Goal: Task Accomplishment & Management: Use online tool/utility

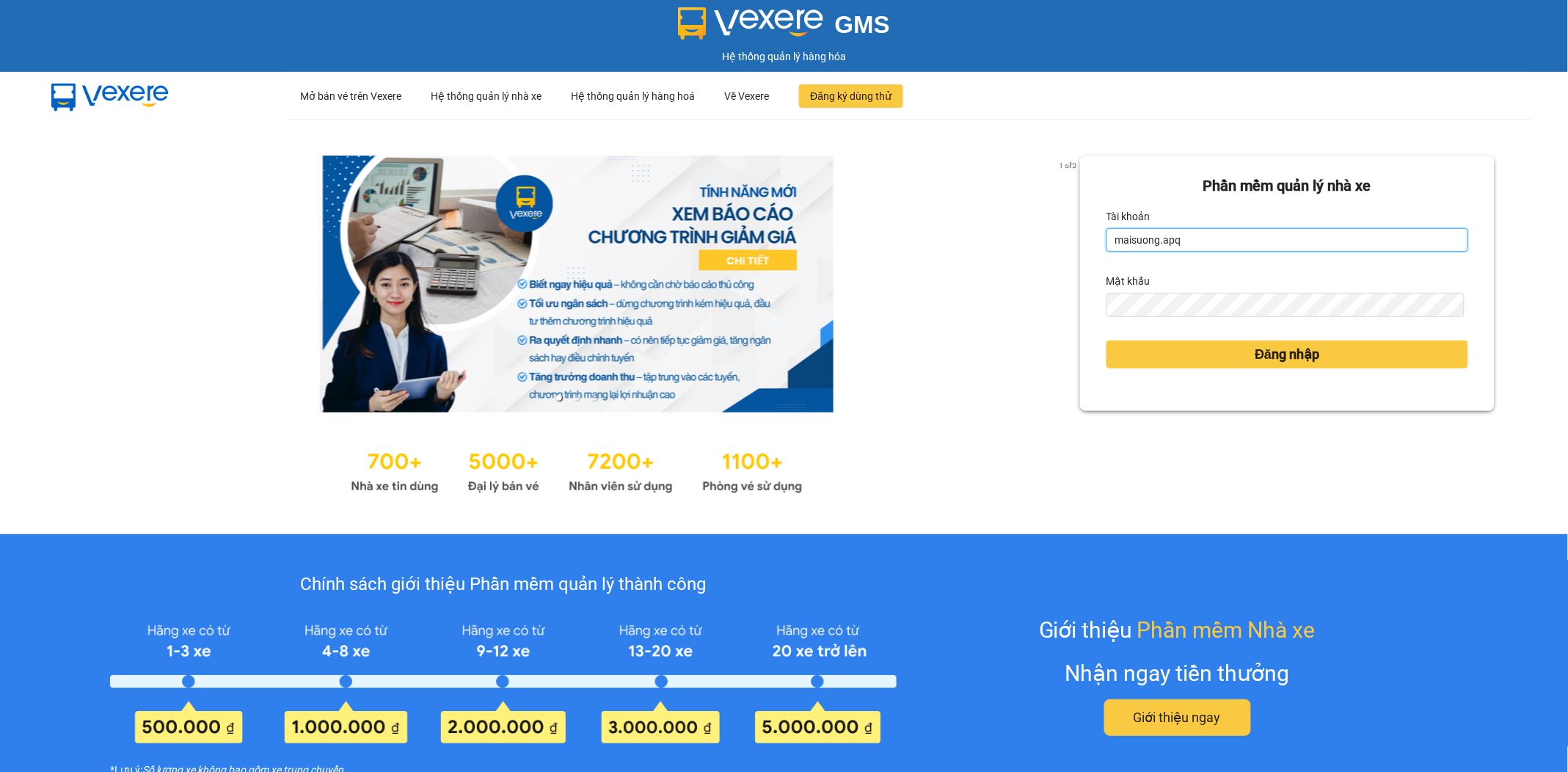
click at [1190, 237] on input "maisuong.apq" at bounding box center [1287, 240] width 362 height 24
type input "ngotrinh.apq"
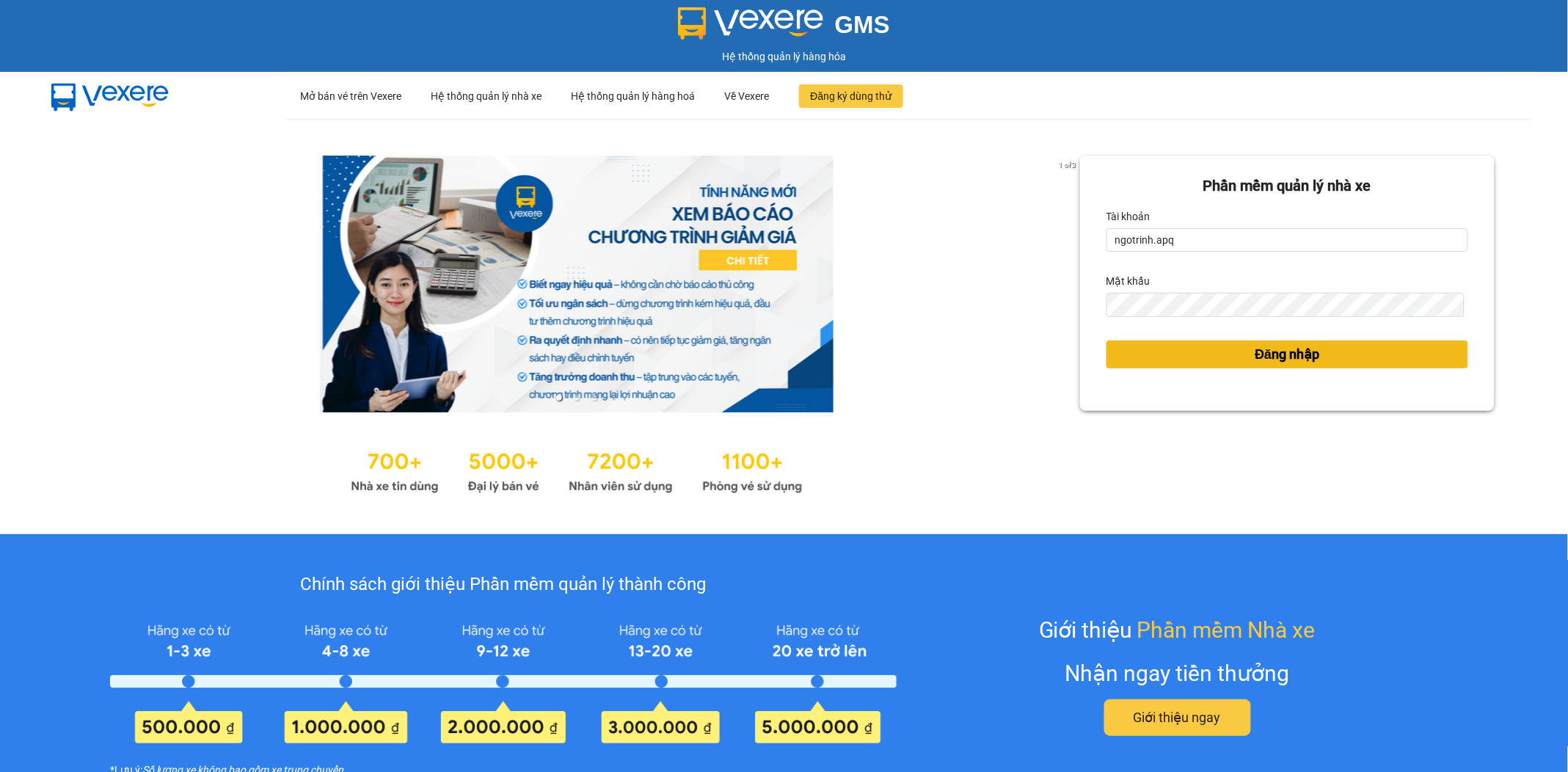
click at [1214, 360] on button "Đăng nhập" at bounding box center [1287, 355] width 362 height 28
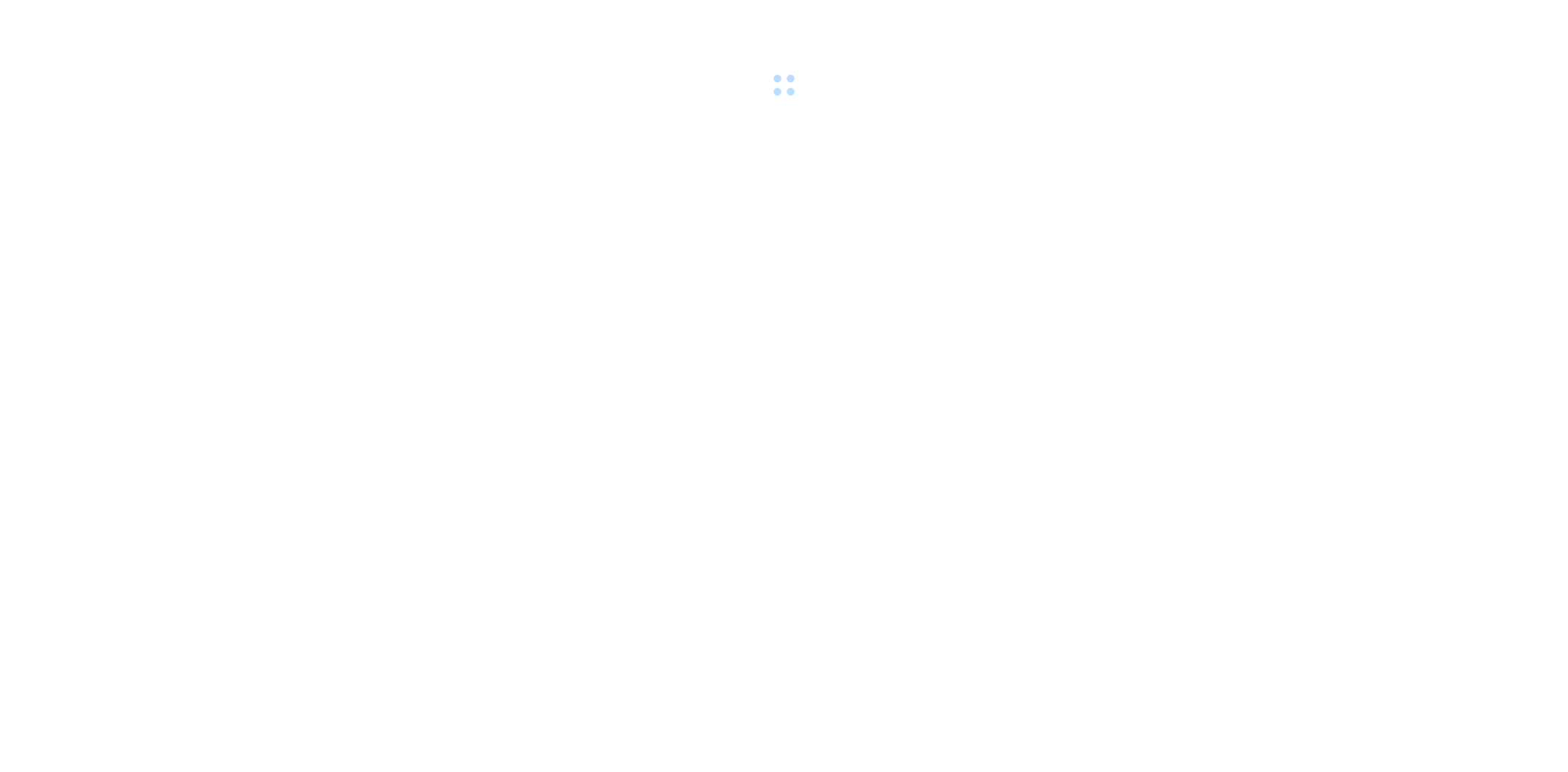
click at [1314, 349] on body at bounding box center [784, 386] width 1568 height 772
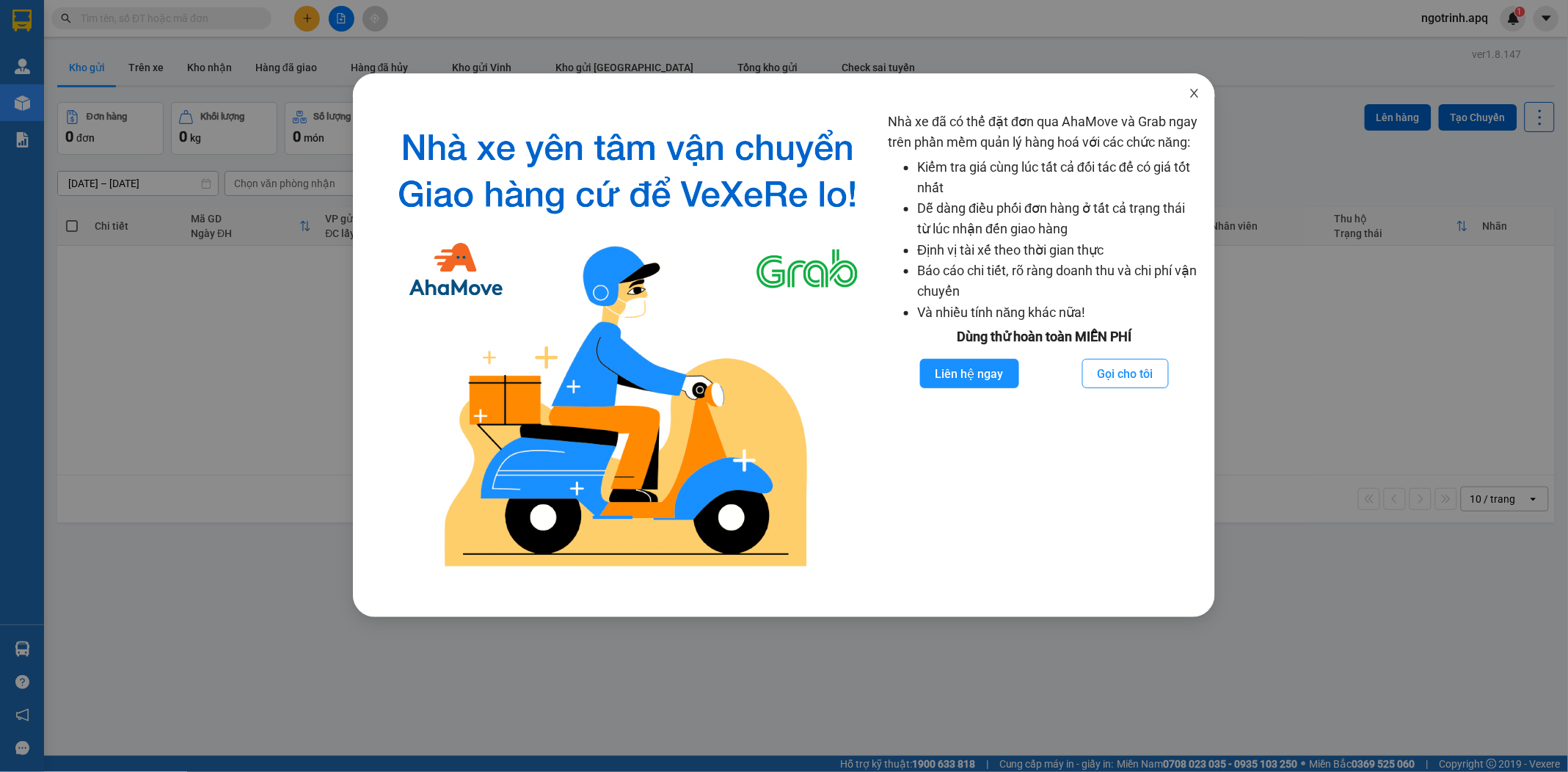
click at [1199, 87] on span "Close" at bounding box center [1195, 94] width 41 height 41
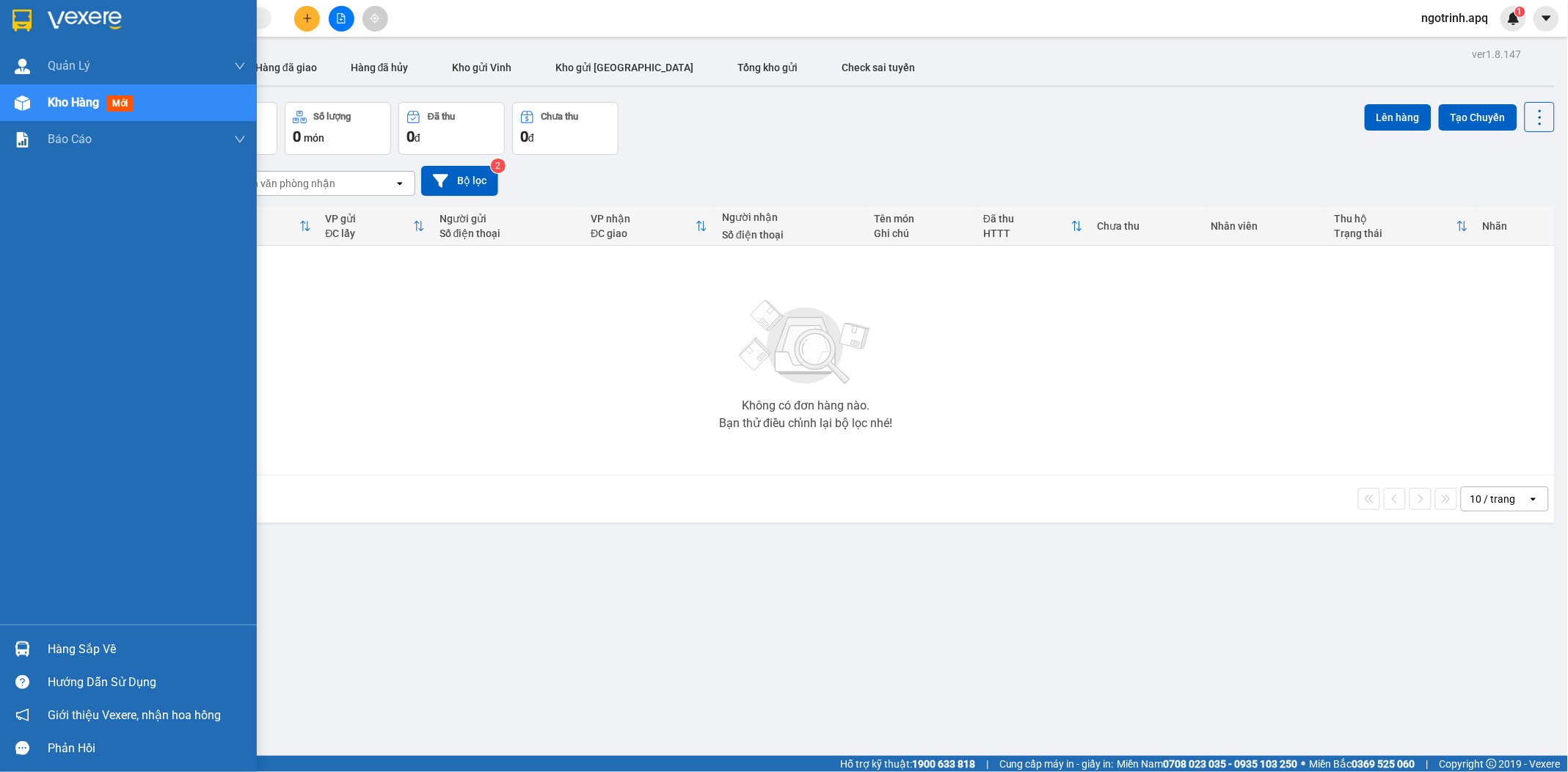
click at [11, 642] on div at bounding box center [22, 649] width 26 height 26
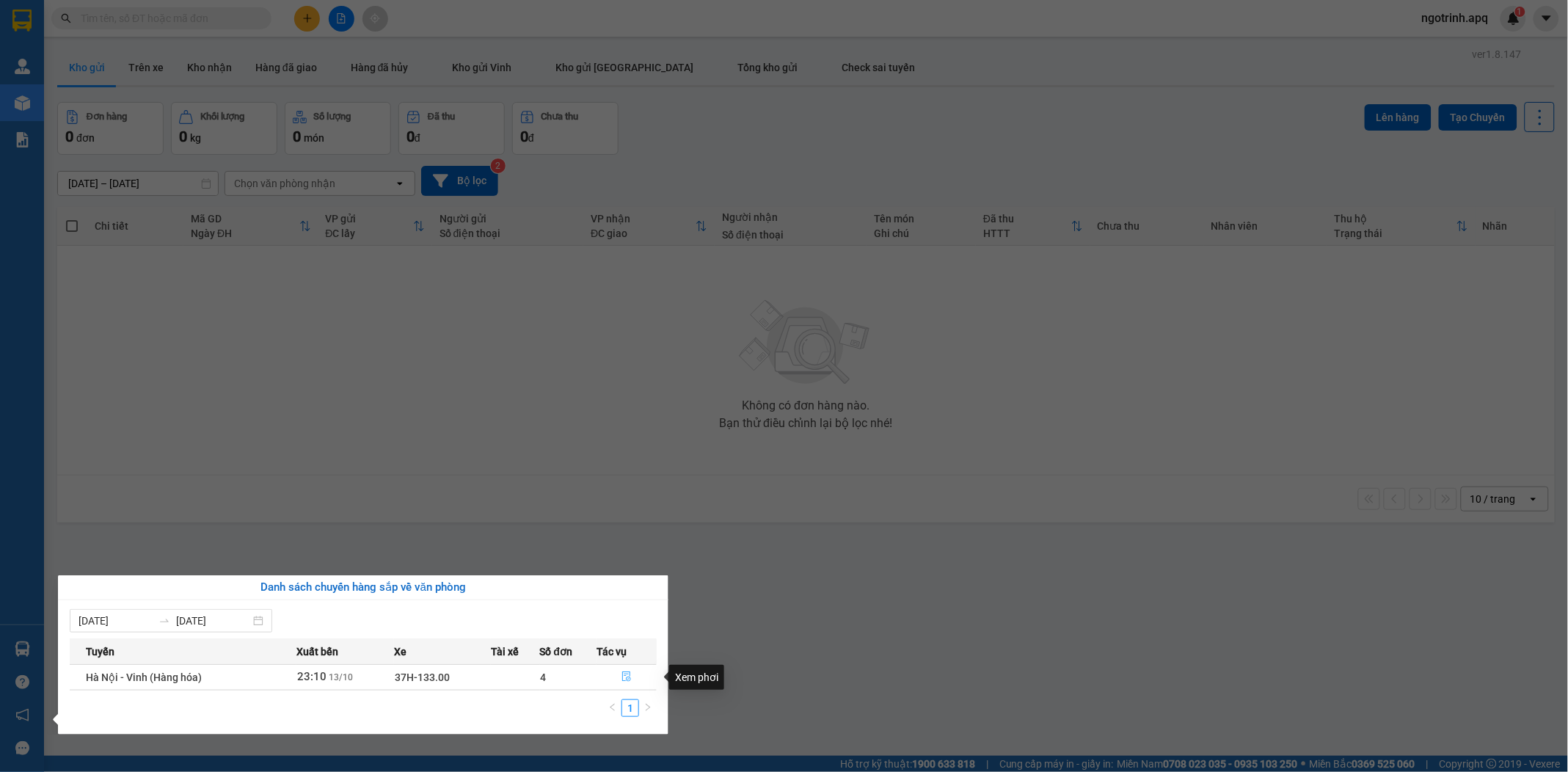
click at [627, 676] on icon "file-done" at bounding box center [626, 677] width 10 height 10
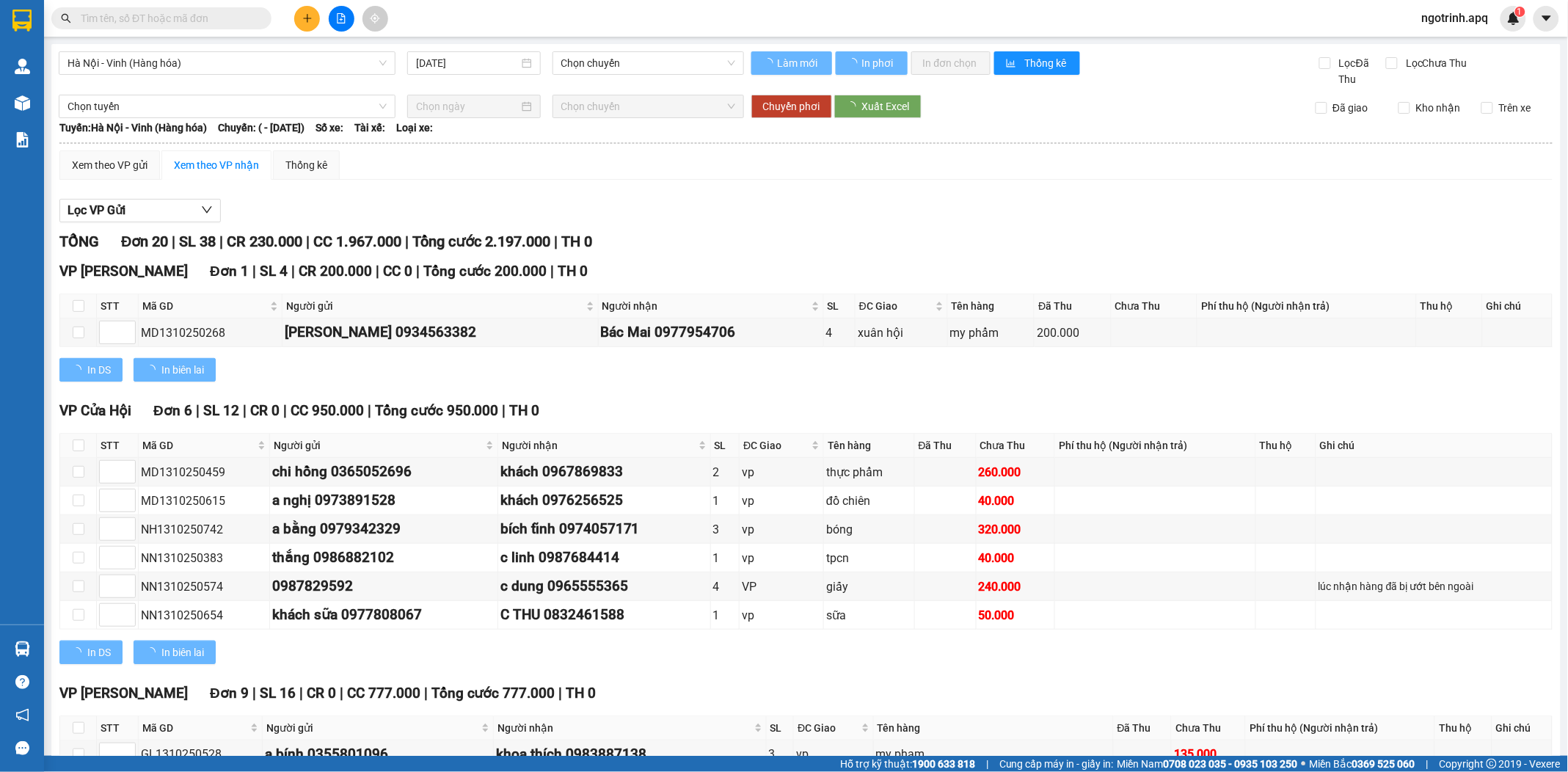
type input "[DATE]"
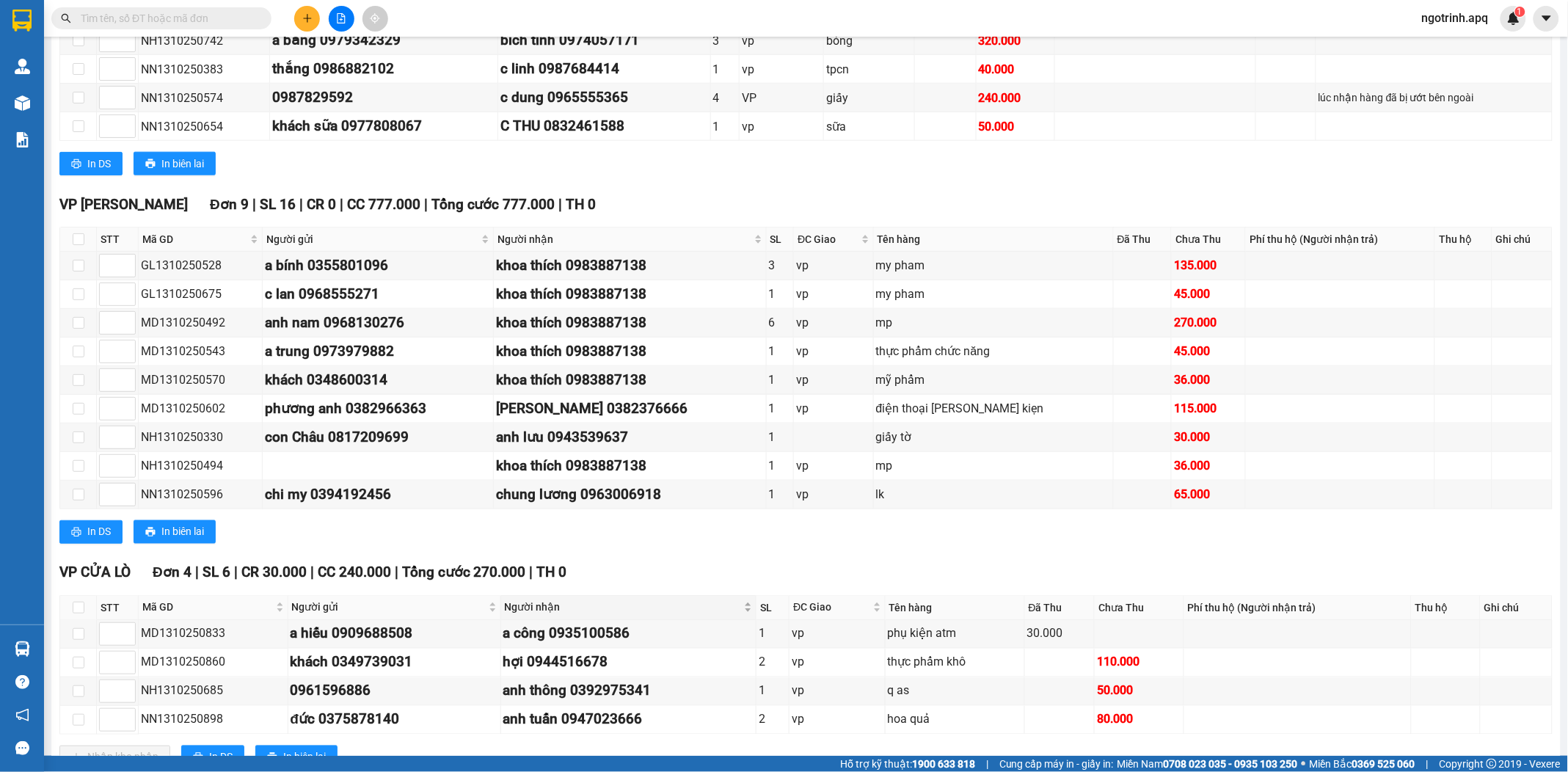
scroll to position [547, 0]
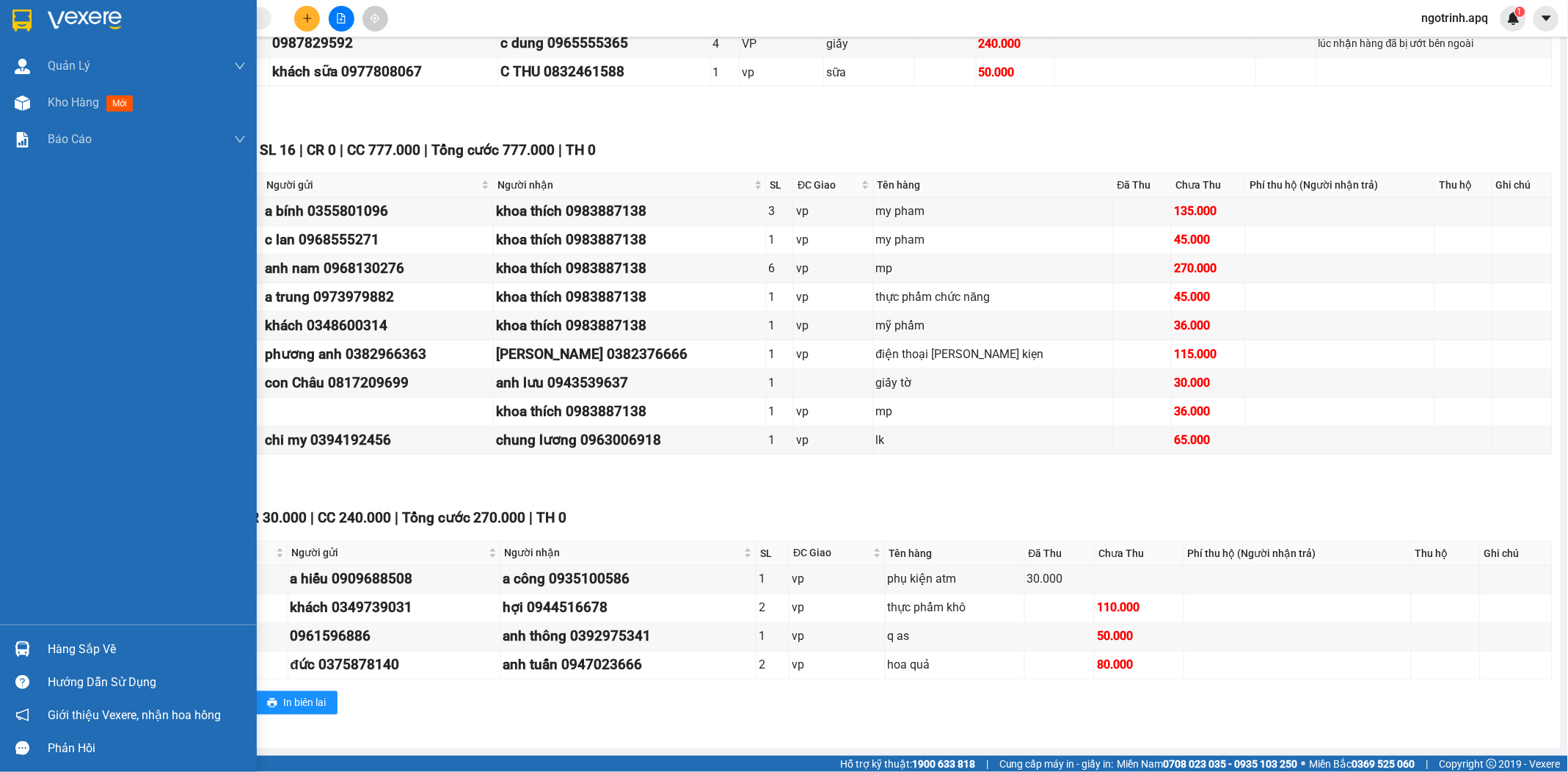
click at [62, 643] on div "Hàng sắp về" at bounding box center [147, 649] width 198 height 22
click at [8, 375] on div "Quản [PERSON_NAME] lý thu hộ Quản lý giao nhận mới Quản lý kiểm kho Kho hàng mớ…" at bounding box center [129, 386] width 257 height 772
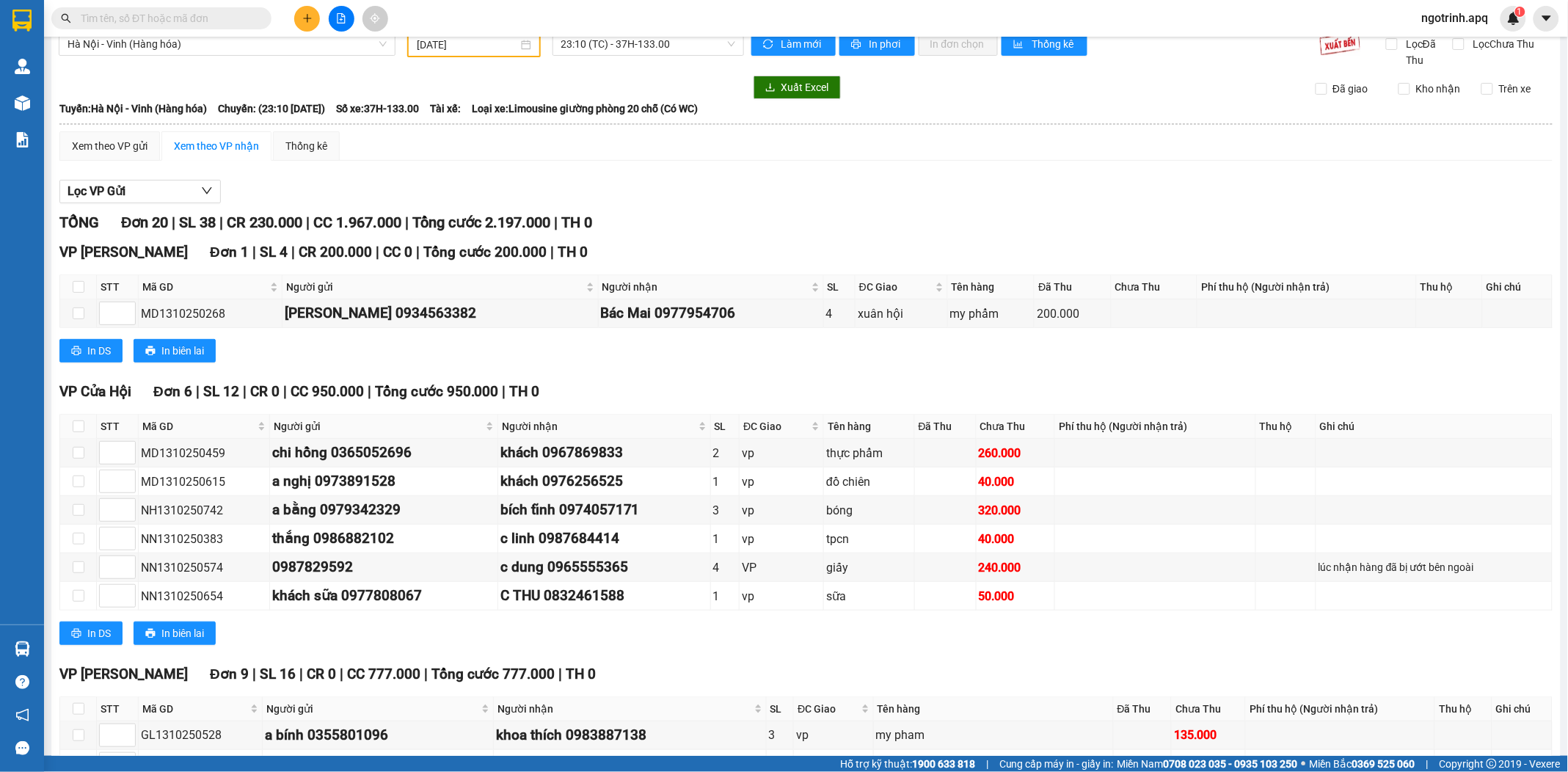
scroll to position [0, 0]
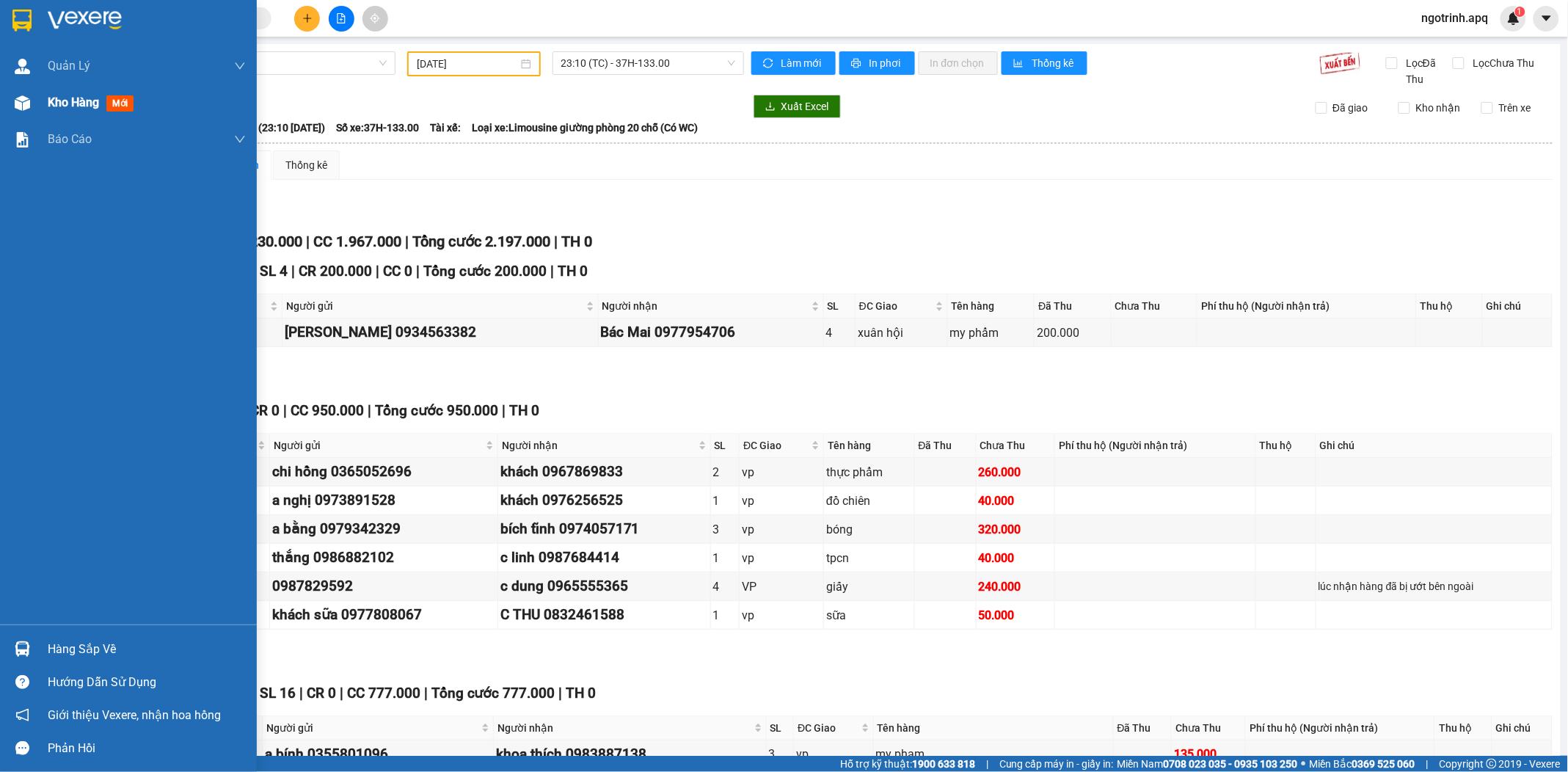
click at [65, 98] on span "Kho hàng" at bounding box center [73, 102] width 51 height 14
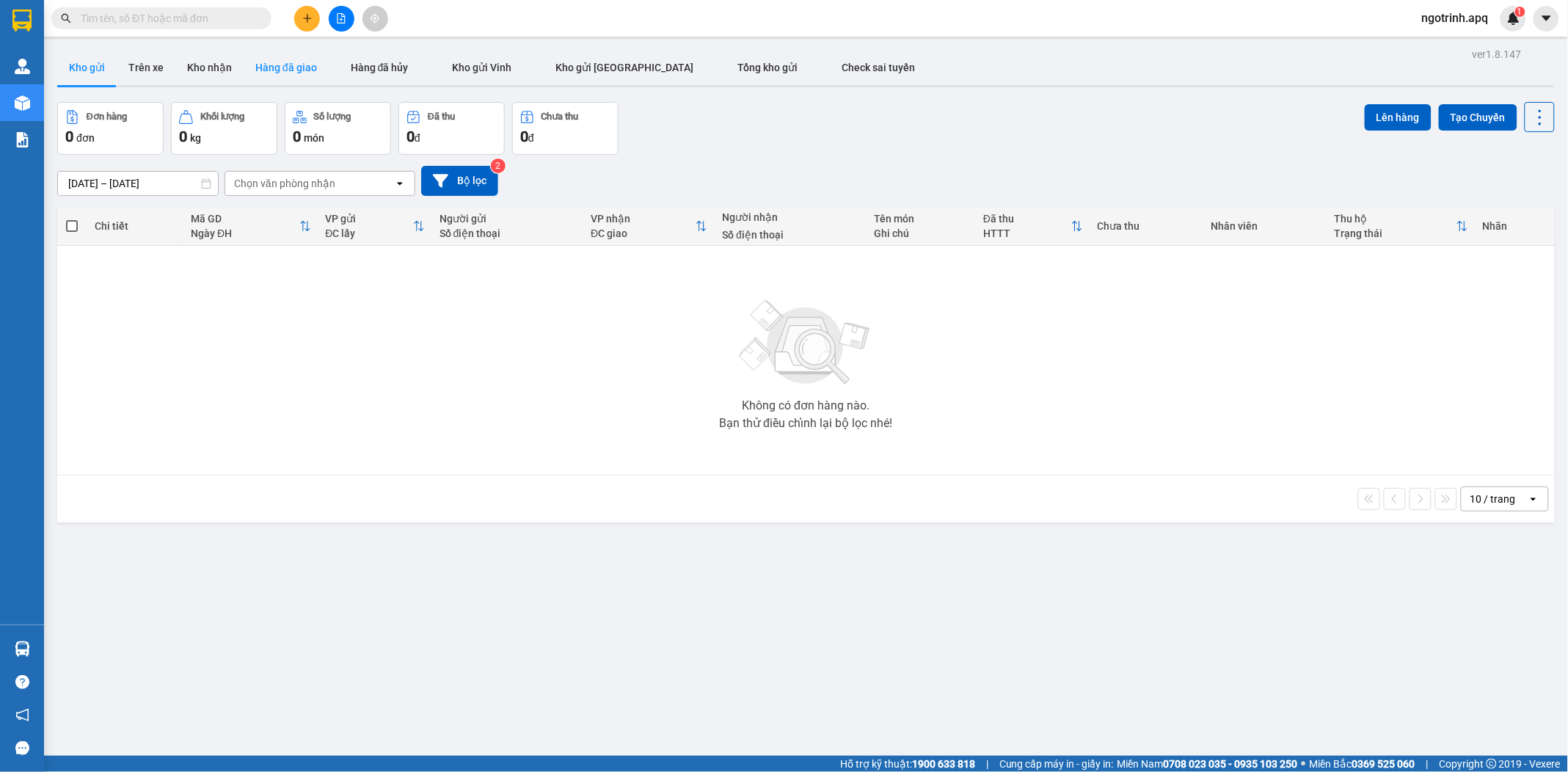
click at [285, 57] on button "Hàng đã giao" at bounding box center [286, 68] width 85 height 35
